Goal: Communication & Community: Share content

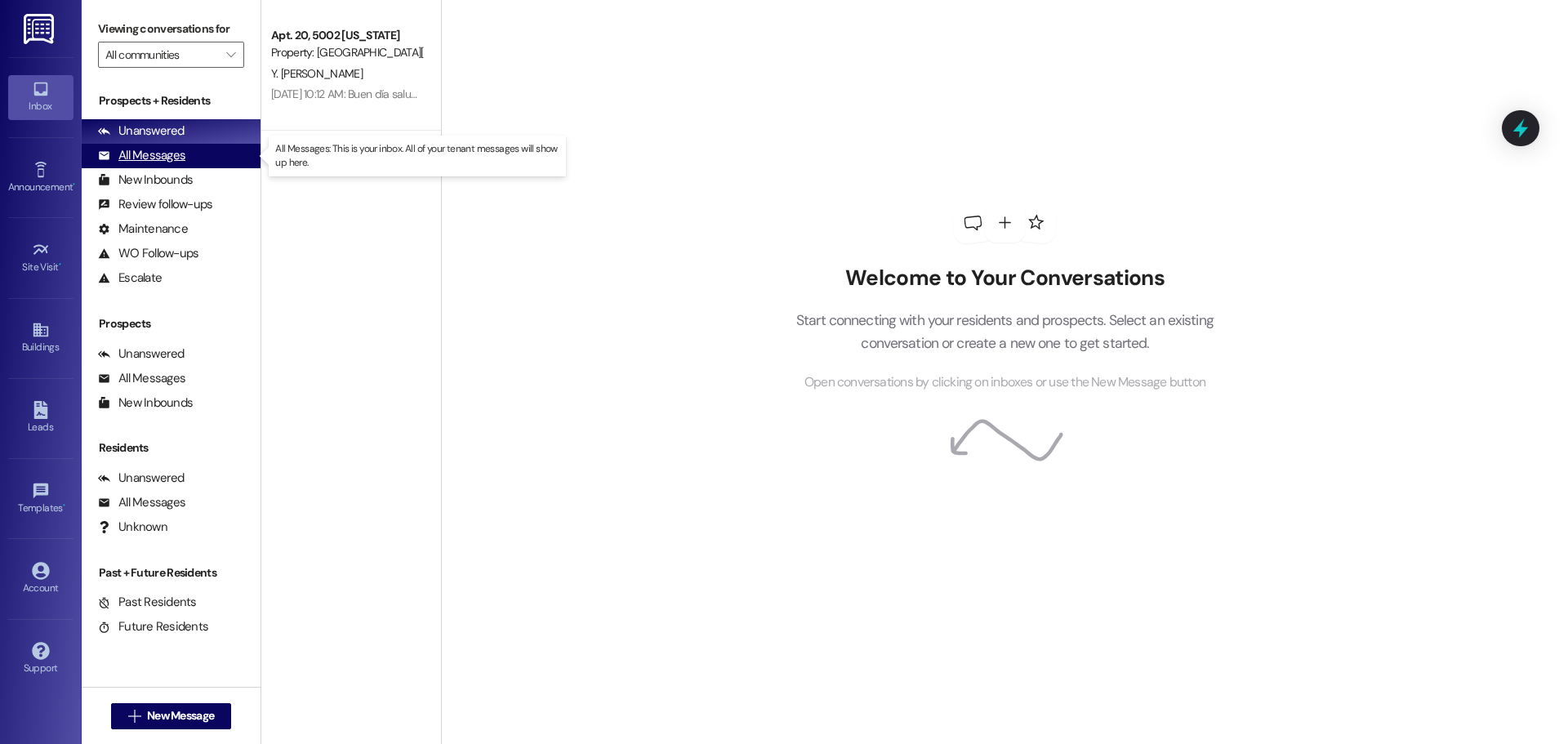
click at [148, 160] on div "All Messages" at bounding box center [141, 155] width 88 height 18
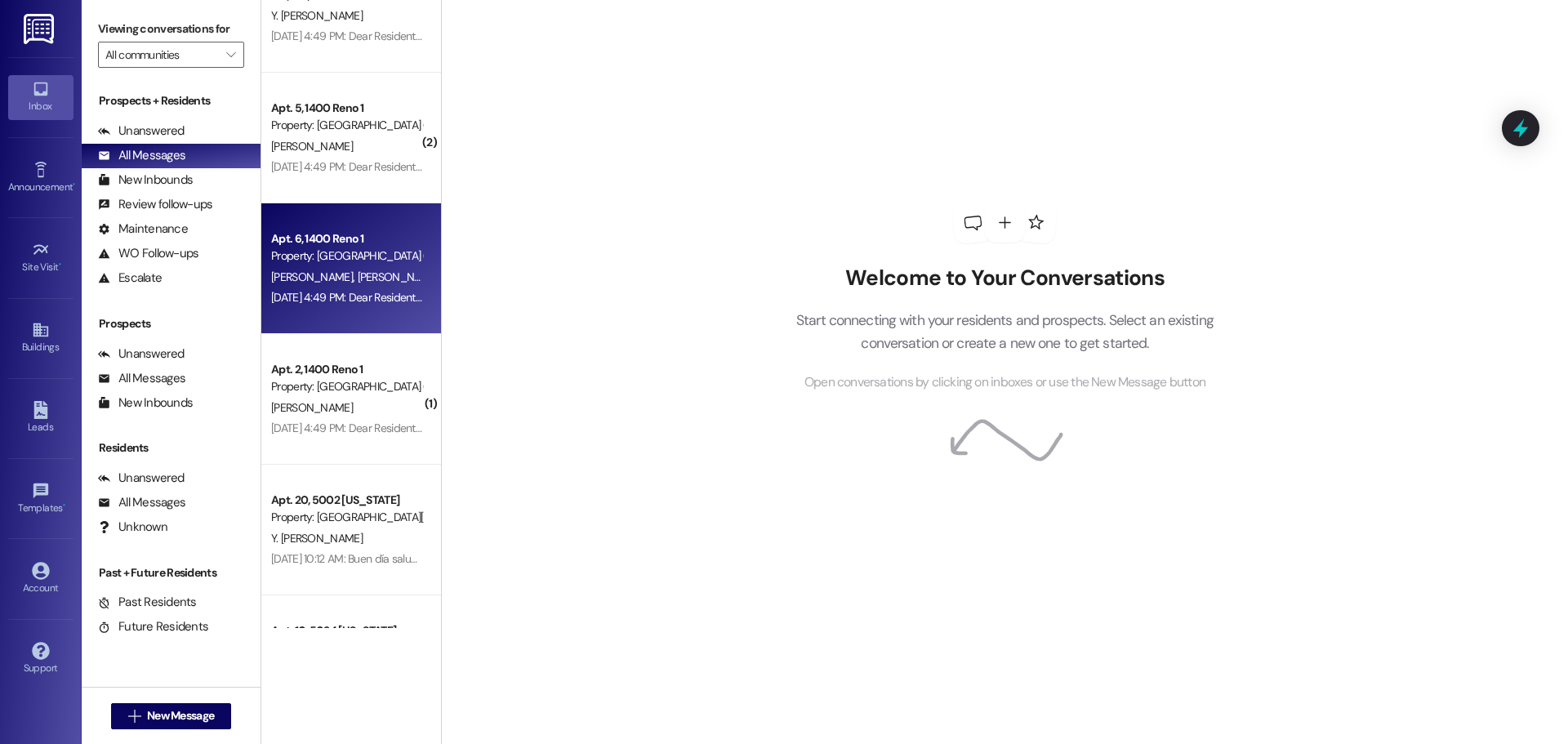
scroll to position [473, 0]
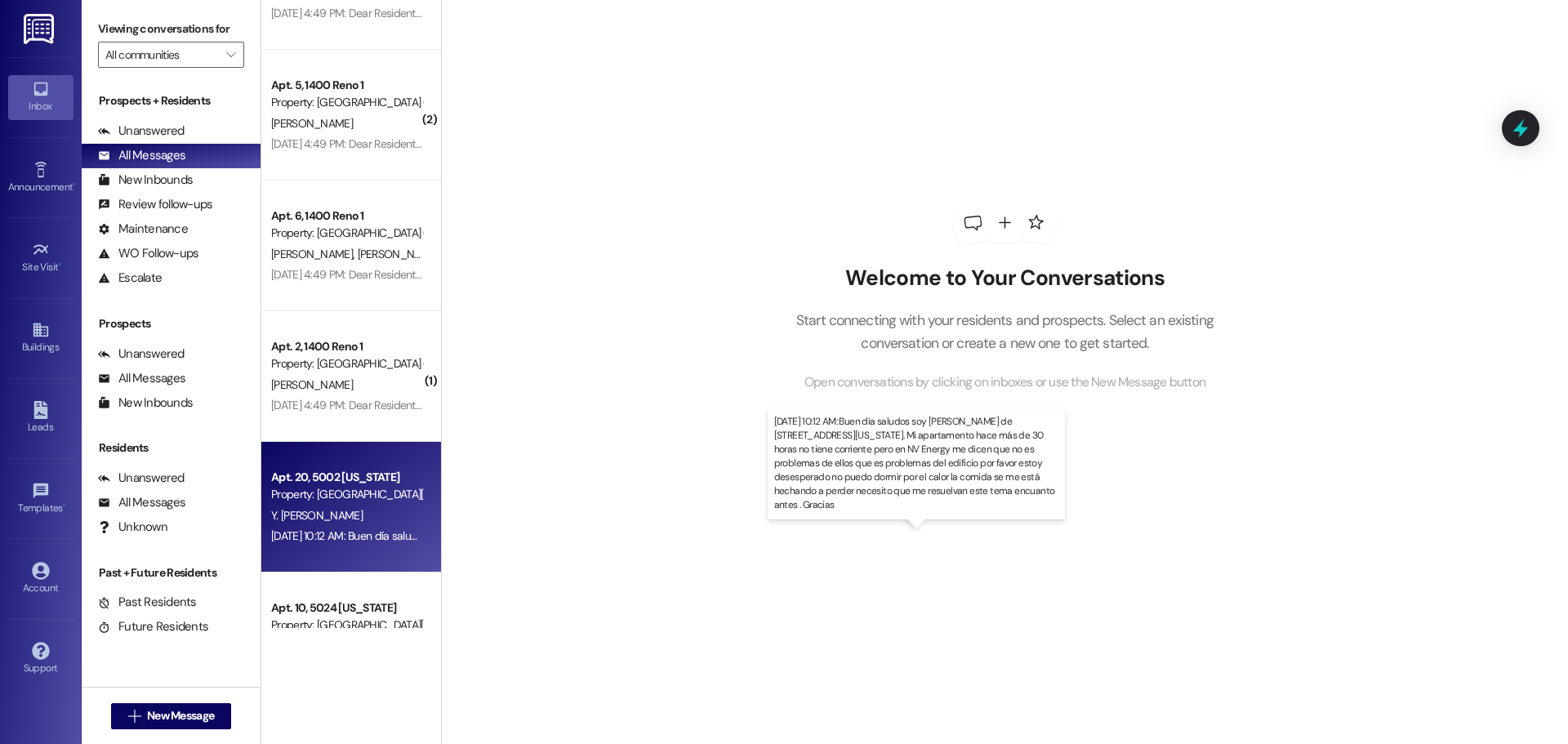
click at [333, 528] on div "[DATE] 10:12 AM: Buen día saludos soy [PERSON_NAME] de [STREET_ADDRESS][US_STAT…" at bounding box center [1224, 536] width 1907 height 15
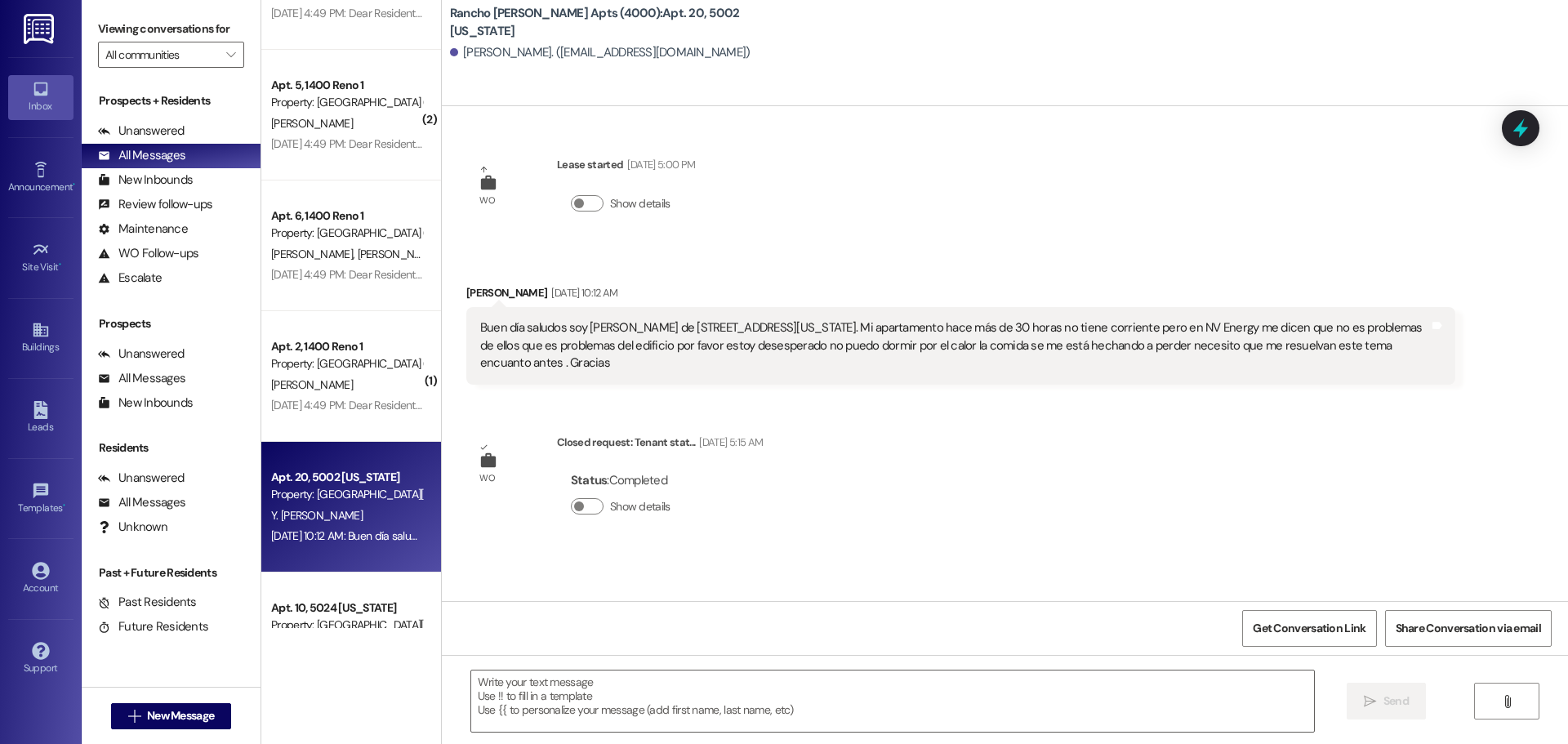
scroll to position [498, 0]
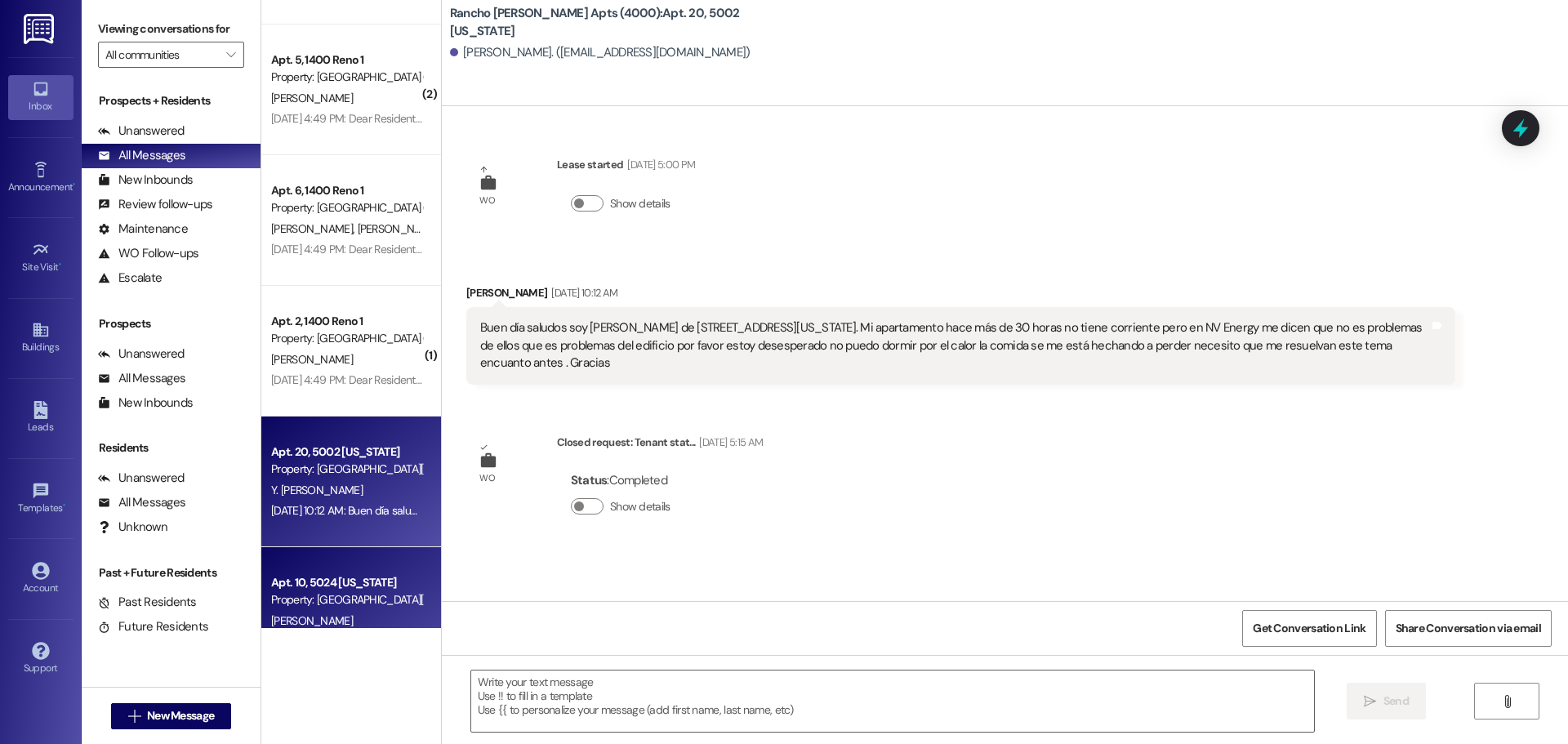
click at [299, 575] on div "Apt. 10, 5024 [US_STATE]" at bounding box center [347, 583] width 151 height 18
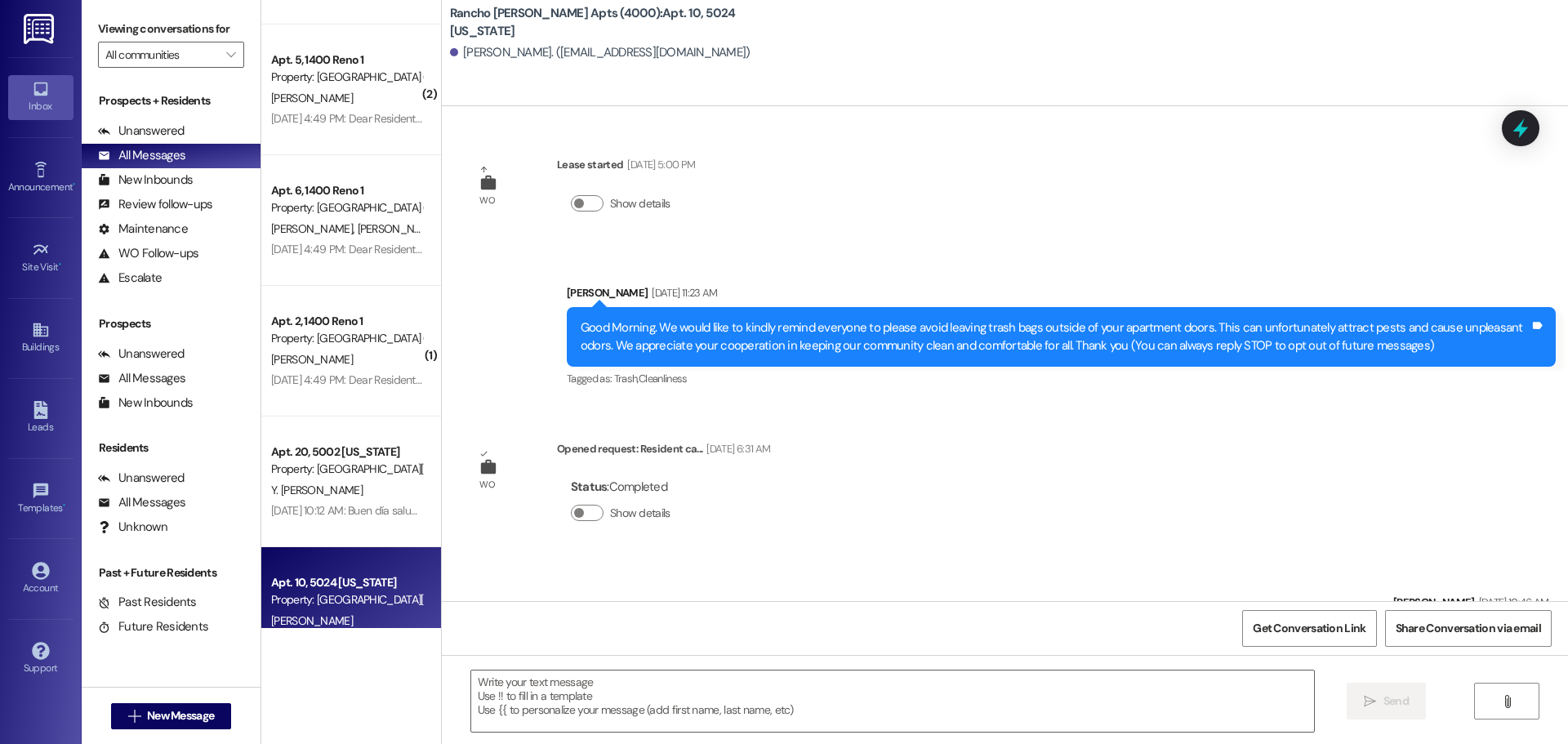
scroll to position [951, 0]
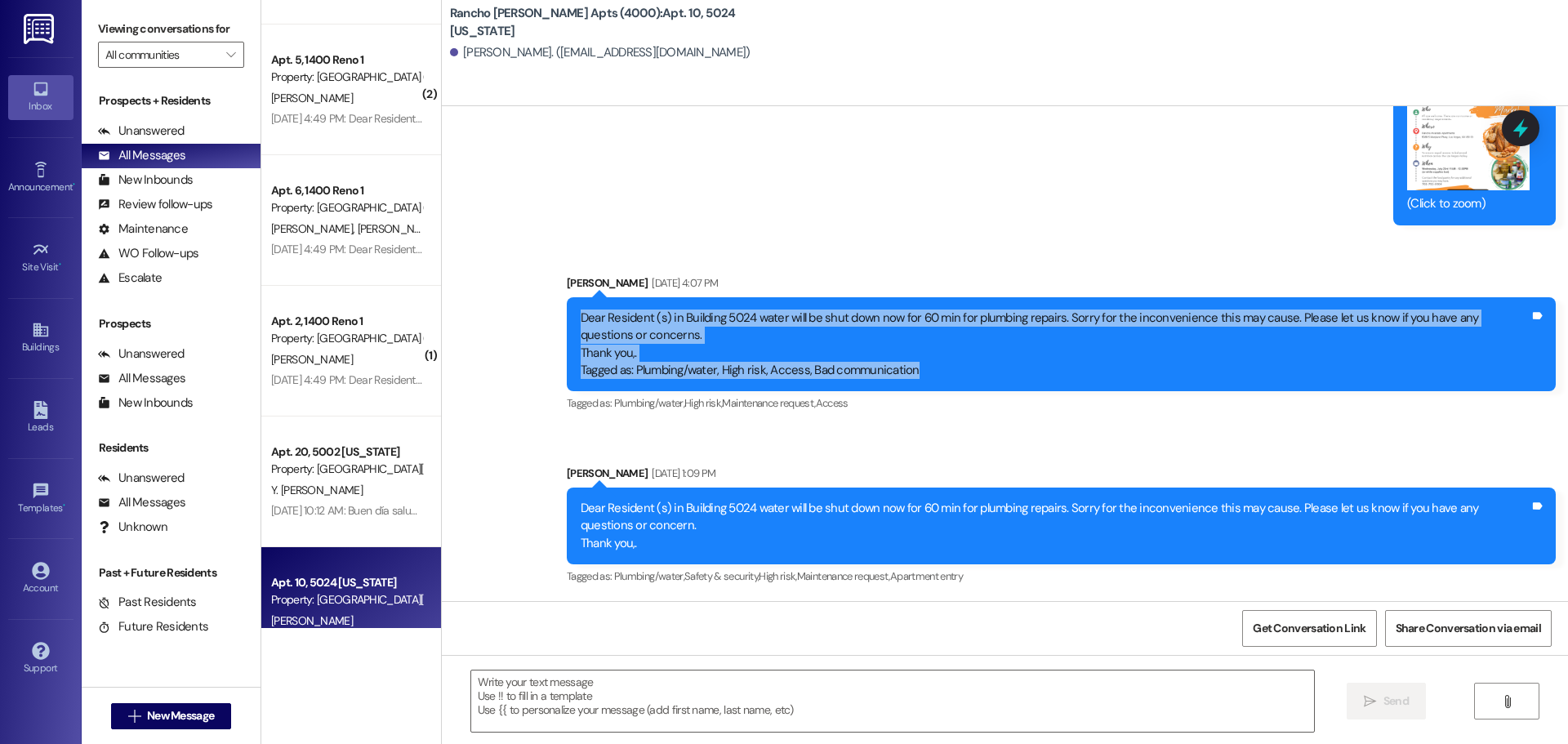
drag, startPoint x: 581, startPoint y: 316, endPoint x: 1488, endPoint y: 376, distance: 909.0
click at [1488, 376] on div "Dear Resident (s) in Building 5024 water will be shut down now for 60 min for p…" at bounding box center [1055, 345] width 949 height 70
copy div "Dear Resident (s) in Building 5024 water will be shut down now for 60 min for p…"
click at [39, 348] on div "Buildings" at bounding box center [41, 348] width 82 height 17
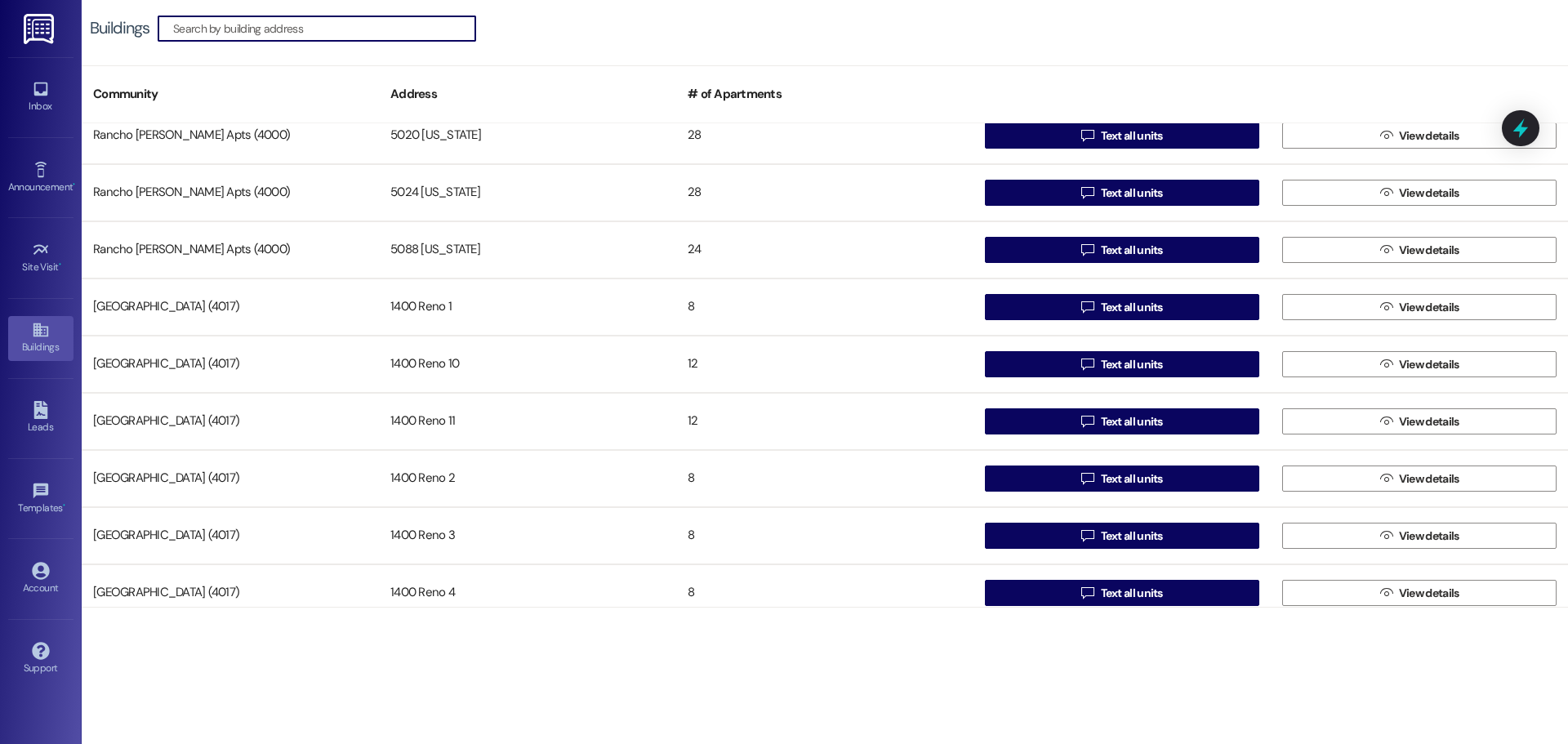
scroll to position [554, 0]
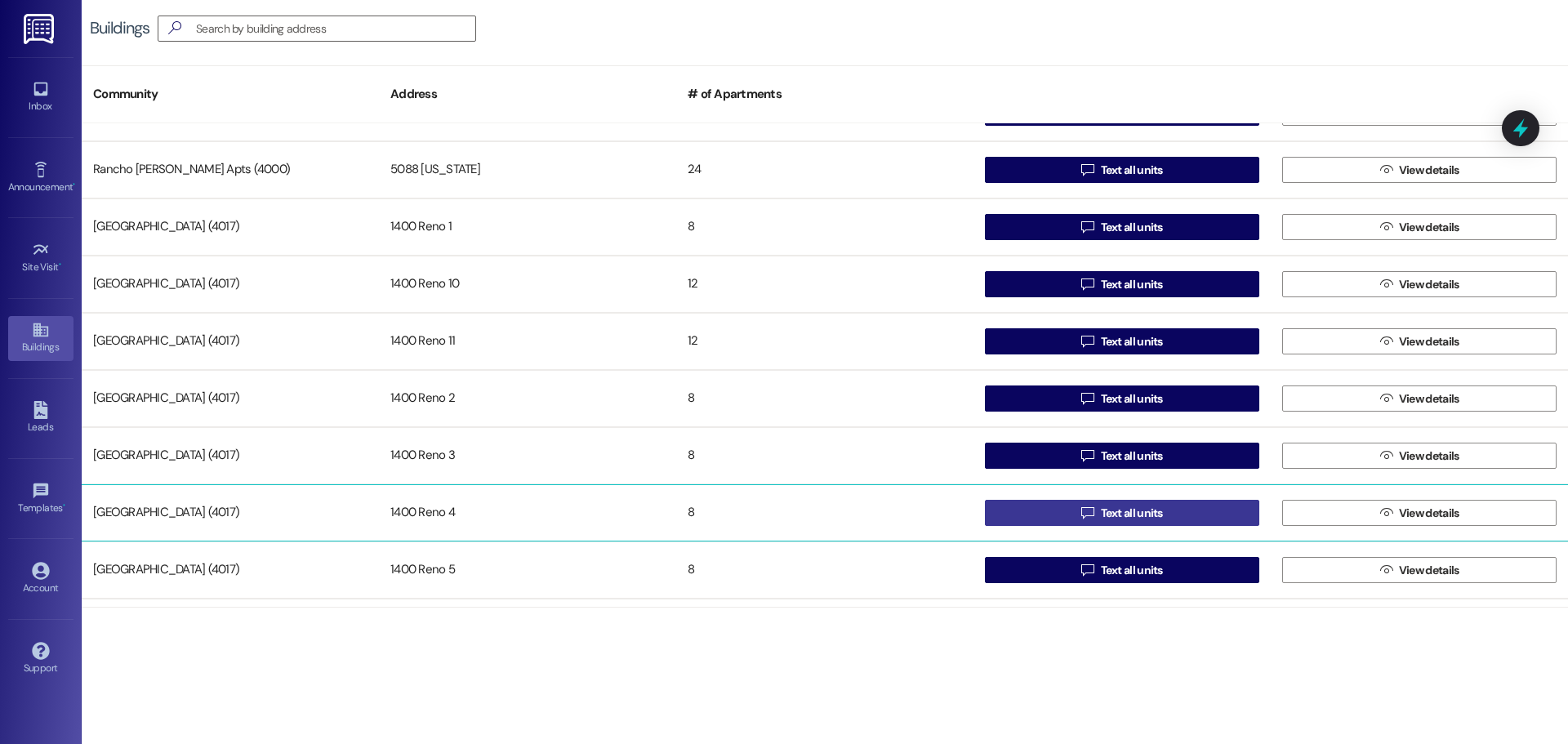
click at [1023, 524] on button " Text all units" at bounding box center [1122, 513] width 275 height 26
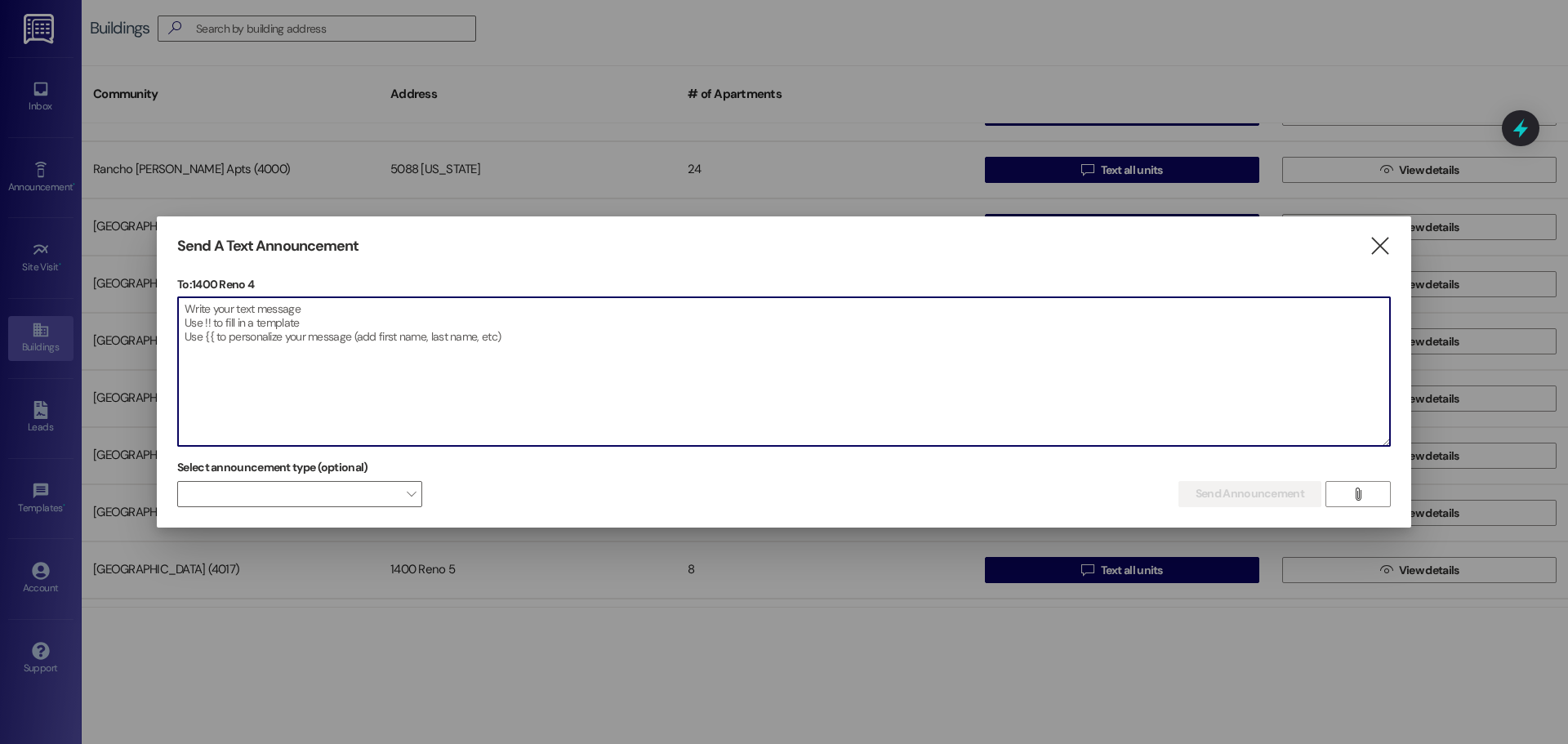
paste textarea "Dear Resident (s) in Building 5024 water will be shut down now for 60 min for p…"
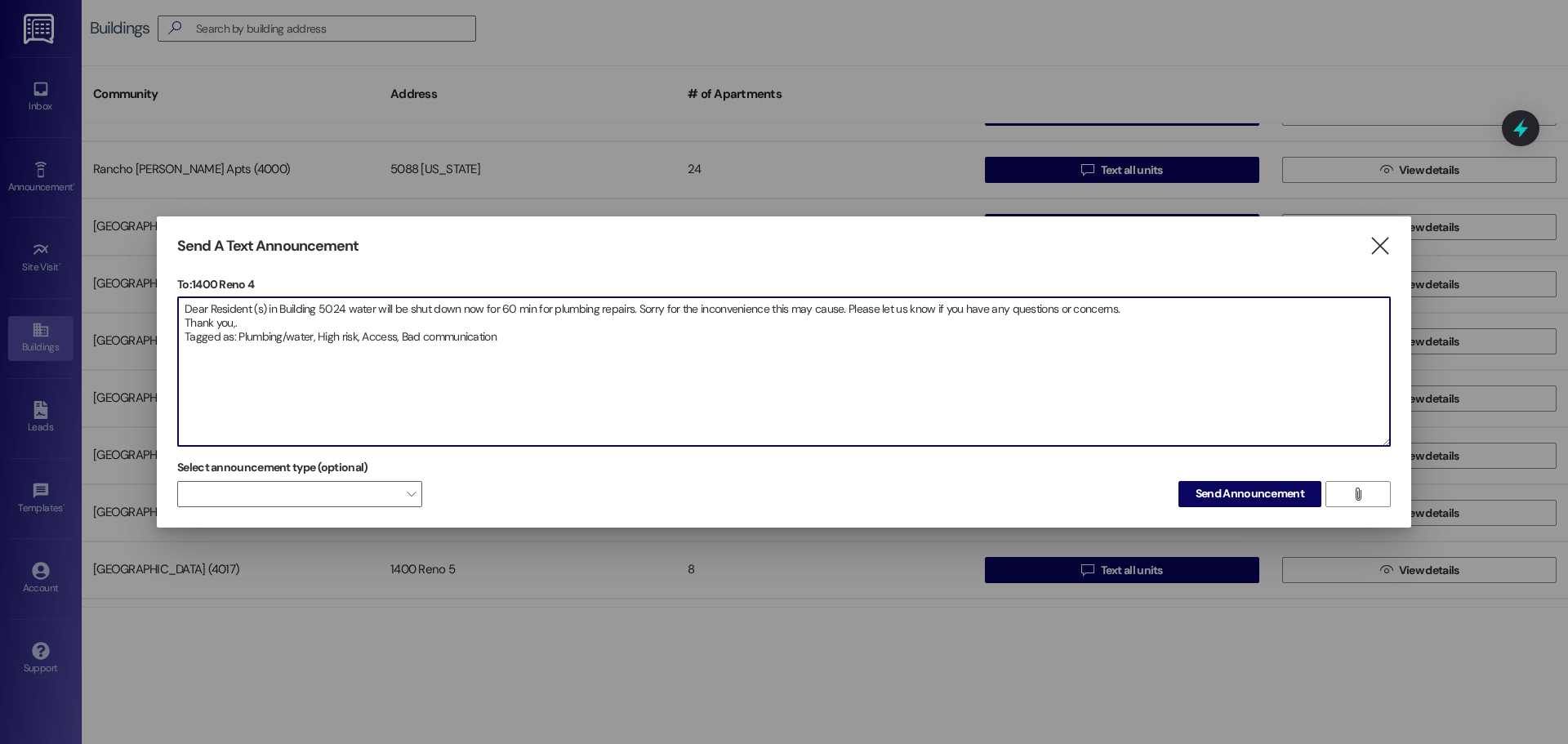
click at [344, 309] on textarea "Dear Resident (s) in Building 5024 water will be shut down now for 60 min for p…" at bounding box center [784, 371] width 1211 height 148
type textarea "Dear Resident (s) in Building 4 water will be shut down now for 60 min for plum…"
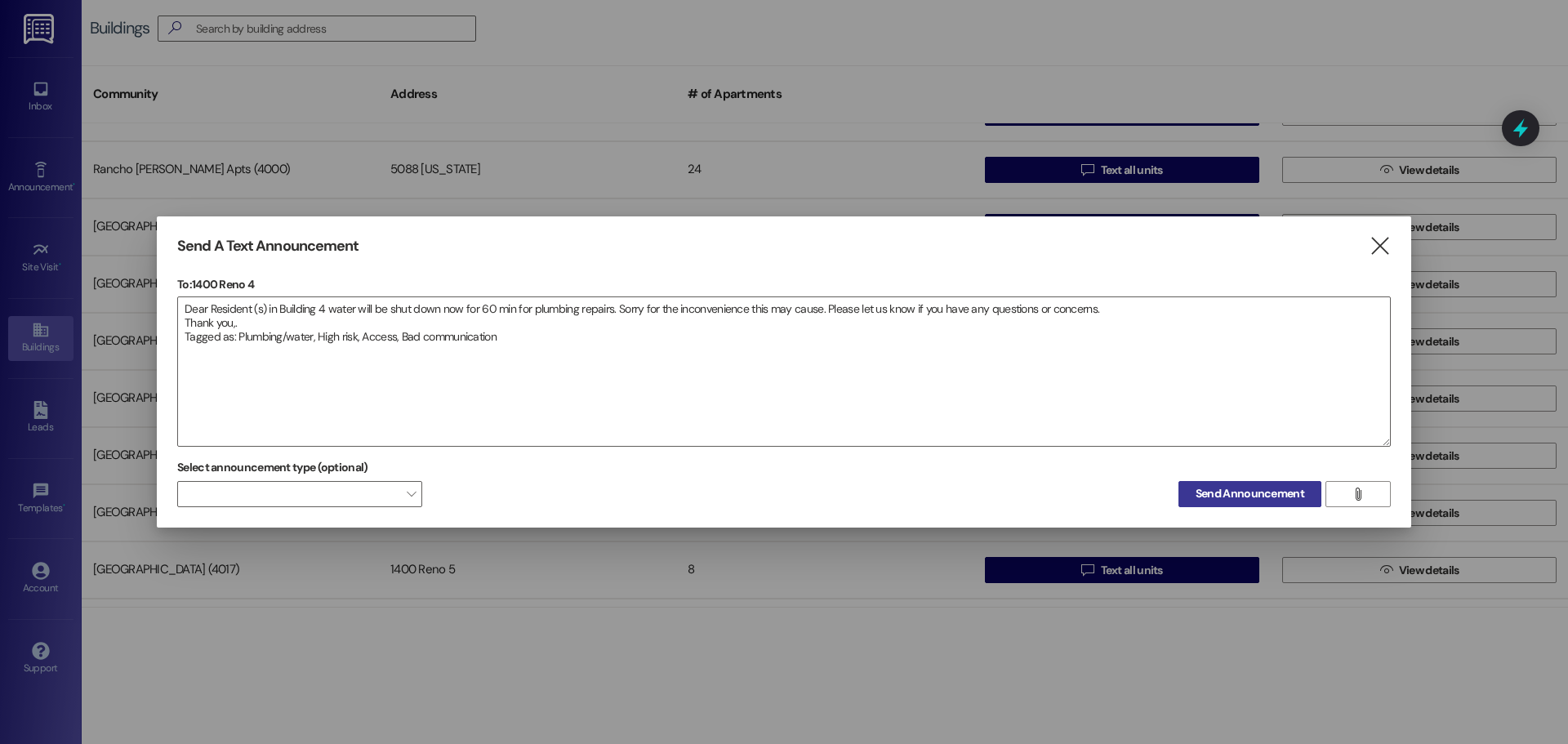
click at [1208, 497] on span "Send Announcement" at bounding box center [1250, 493] width 109 height 18
